Goal: Book appointment/travel/reservation

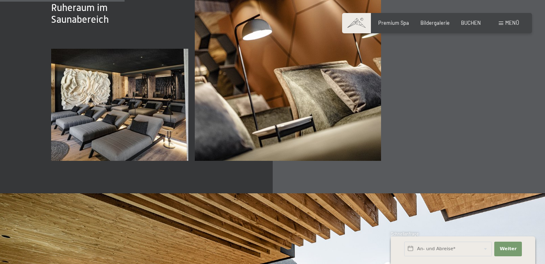
scroll to position [1015, 0]
click at [437, 22] on span "Bildergalerie" at bounding box center [435, 21] width 29 height 6
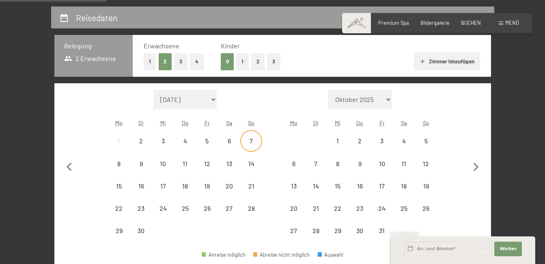
scroll to position [162, 0]
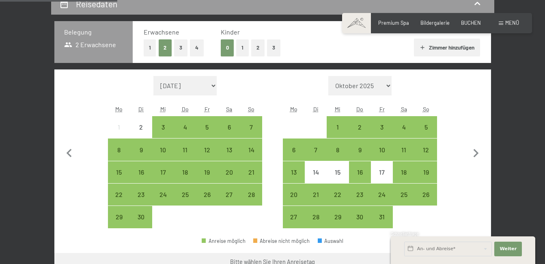
click at [255, 48] on button "2" at bounding box center [257, 47] width 13 height 17
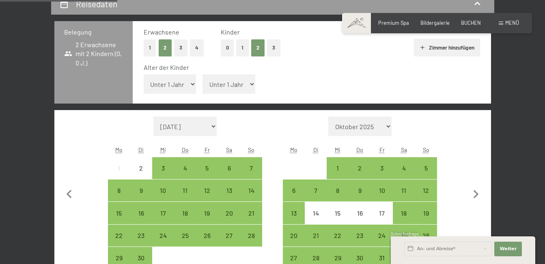
click at [182, 84] on select "Unter 1 Jahr 1 Jahr 2 Jahre 3 Jahre 4 Jahre 5 Jahre 6 Jahre 7 Jahre 8 Jahre 9 J…" at bounding box center [170, 83] width 53 height 19
select select "5"
click at [144, 74] on select "Unter 1 Jahr 1 Jahr 2 Jahre 3 Jahre 4 Jahre 5 Jahre 6 Jahre 7 Jahre 8 Jahre 9 J…" at bounding box center [170, 83] width 53 height 19
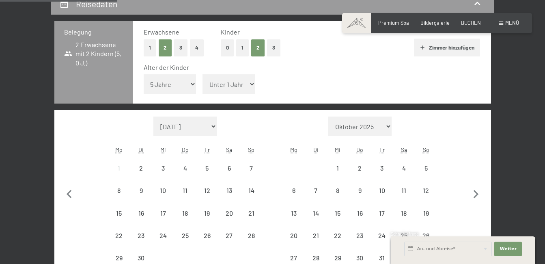
click at [222, 81] on select "Unter 1 Jahr 1 Jahr 2 Jahre 3 Jahre 4 Jahre 5 Jahre 6 Jahre 7 Jahre 8 Jahre 9 J…" at bounding box center [229, 83] width 53 height 19
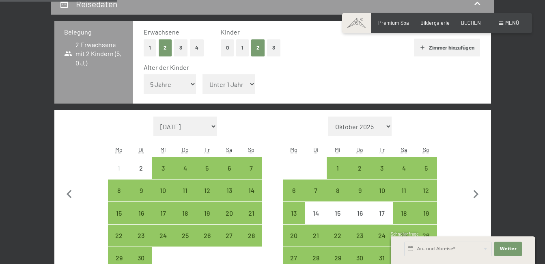
select select "7"
click at [203, 74] on select "Unter 1 Jahr 1 Jahr 2 Jahre 3 Jahre 4 Jahre 5 Jahre 6 Jahre 7 Jahre 8 Jahre 9 J…" at bounding box center [229, 83] width 53 height 19
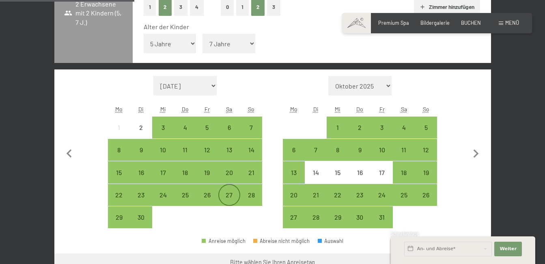
click at [221, 197] on div "27" at bounding box center [229, 202] width 20 height 20
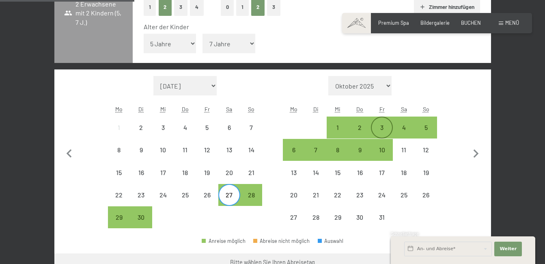
click at [375, 121] on div "3" at bounding box center [382, 127] width 20 height 20
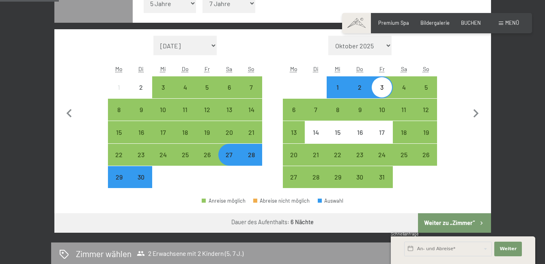
scroll to position [244, 0]
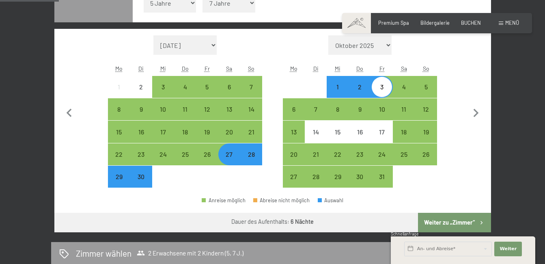
click at [141, 180] on div "30" at bounding box center [141, 183] width 20 height 20
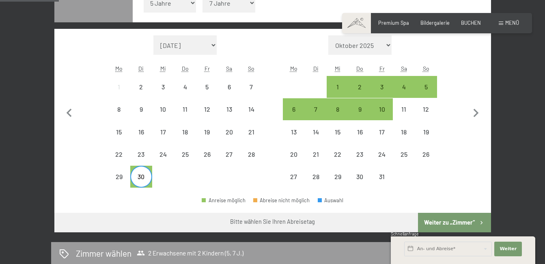
click at [225, 156] on span "Einwilligung Marketing*" at bounding box center [227, 155] width 67 height 8
click at [190, 156] on input "Einwilligung Marketing*" at bounding box center [186, 155] width 8 height 8
click at [229, 154] on span "Einwilligung Marketing*" at bounding box center [227, 155] width 67 height 8
click at [190, 154] on input "Einwilligung Marketing*" at bounding box center [186, 155] width 8 height 8
click at [67, 115] on icon "button" at bounding box center [69, 113] width 17 height 17
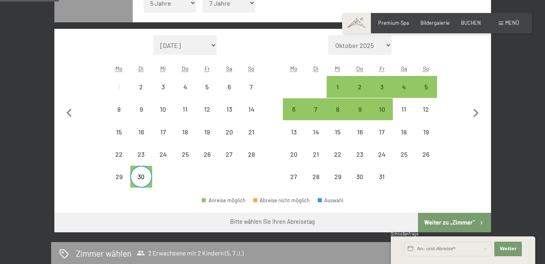
click at [222, 154] on span "Einwilligung Marketing*" at bounding box center [227, 155] width 67 height 8
click at [190, 154] on input "Einwilligung Marketing*" at bounding box center [186, 155] width 8 height 8
click at [233, 155] on span "Einwilligung Marketing*" at bounding box center [227, 155] width 67 height 8
drag, startPoint x: 233, startPoint y: 155, endPoint x: 228, endPoint y: 153, distance: 5.5
click at [228, 153] on span "Einwilligung Marketing*" at bounding box center [227, 155] width 67 height 8
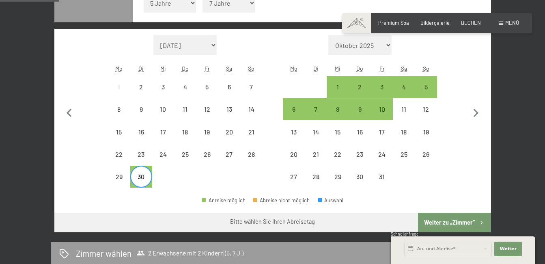
click at [190, 153] on input "Einwilligung Marketing*" at bounding box center [186, 155] width 8 height 8
click at [227, 152] on span "Einwilligung Marketing*" at bounding box center [227, 155] width 67 height 8
click at [190, 152] on input "Einwilligung Marketing*" at bounding box center [186, 155] width 8 height 8
click at [333, 81] on div "1" at bounding box center [338, 87] width 20 height 20
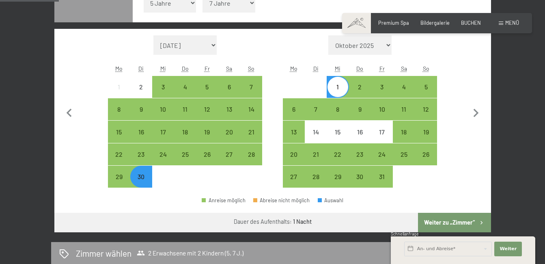
click at [333, 81] on div "1" at bounding box center [338, 87] width 20 height 20
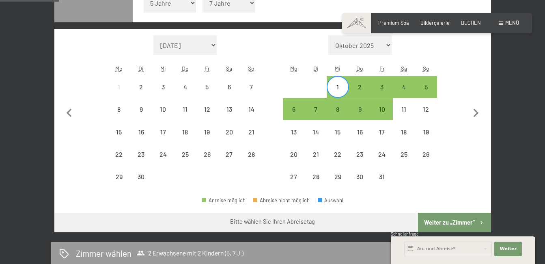
click at [333, 81] on div "1" at bounding box center [338, 87] width 20 height 20
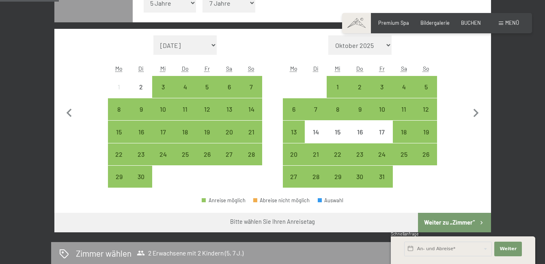
click at [232, 157] on span "Einwilligung Marketing*" at bounding box center [227, 155] width 67 height 8
click at [190, 157] on input "Einwilligung Marketing*" at bounding box center [186, 155] width 8 height 8
click at [228, 156] on span "Einwilligung Marketing*" at bounding box center [227, 155] width 67 height 8
click at [190, 156] on input "Einwilligung Marketing*" at bounding box center [186, 155] width 8 height 8
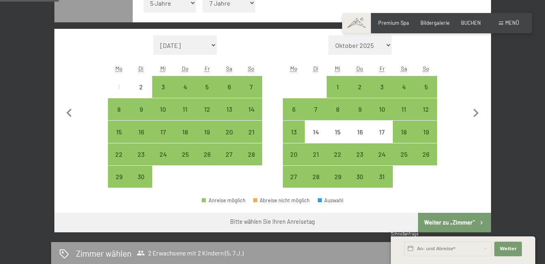
checkbox input "false"
click at [255, 155] on div "28" at bounding box center [251, 161] width 20 height 20
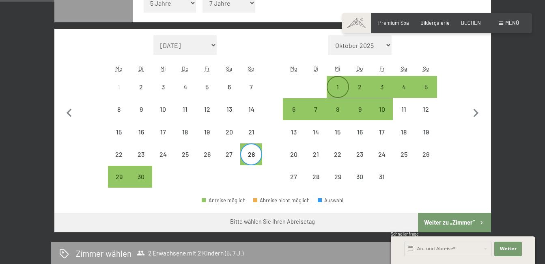
click at [342, 79] on div "1" at bounding box center [338, 87] width 20 height 20
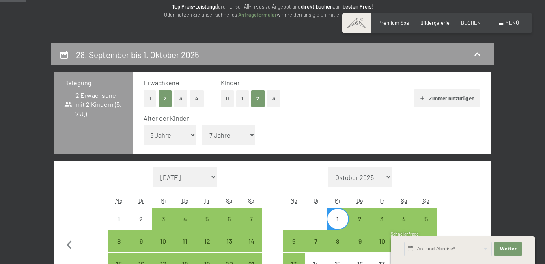
scroll to position [0, 0]
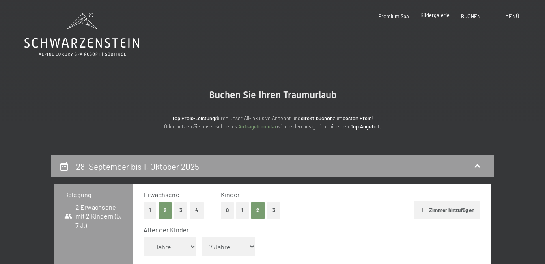
click at [447, 17] on span "Bildergalerie" at bounding box center [435, 15] width 29 height 6
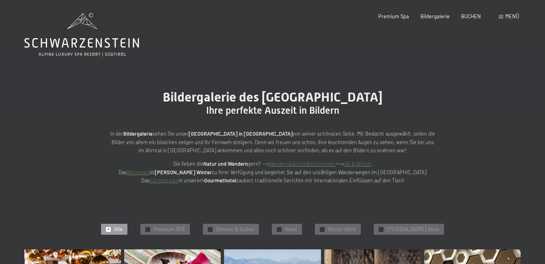
click at [480, 18] on span "BUCHEN" at bounding box center [471, 16] width 20 height 6
click at [512, 17] on span "Menü" at bounding box center [513, 16] width 14 height 6
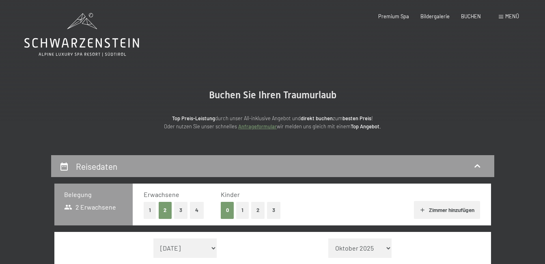
click at [501, 17] on span at bounding box center [501, 17] width 4 height 4
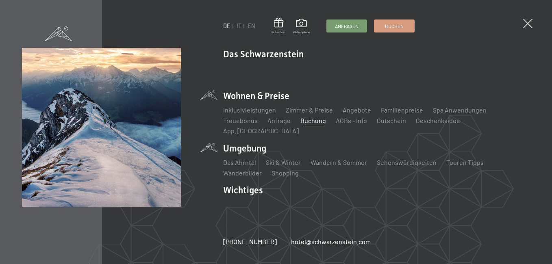
click at [252, 142] on li "Umgebung Das Ahrntal Ski & Winter Skifahren Skischule Wandern & Sommer Wandern …" at bounding box center [376, 159] width 307 height 35
click at [241, 158] on link "Das Ahrntal" at bounding box center [239, 162] width 33 height 8
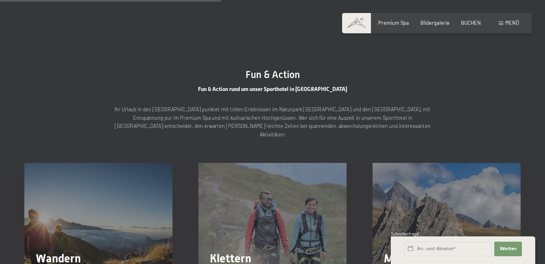
scroll to position [772, 0]
